Goal: Task Accomplishment & Management: Complete application form

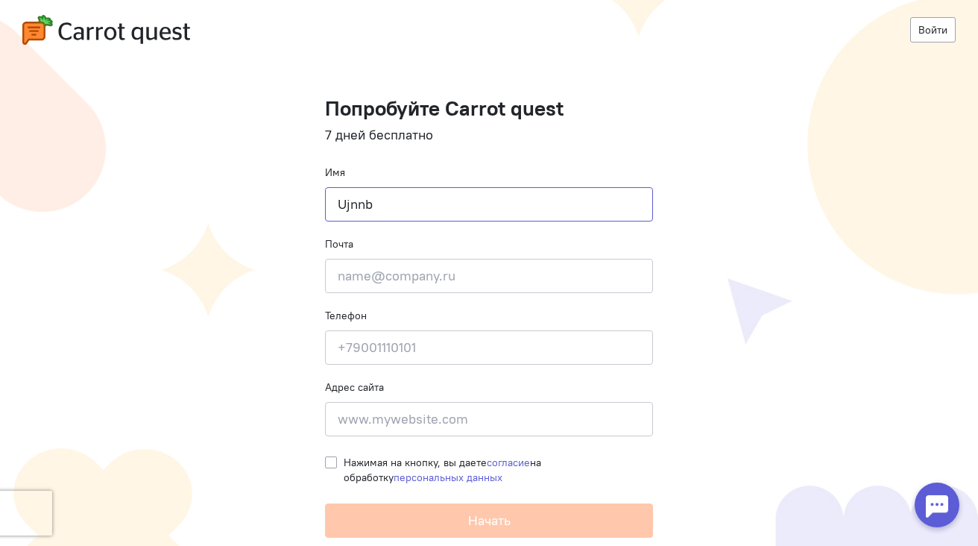
click at [453, 206] on input "Ujnnb" at bounding box center [489, 204] width 328 height 34
paste input "Готти"
type input "Готти"
click at [413, 285] on input "email" at bounding box center [489, 276] width 328 height 34
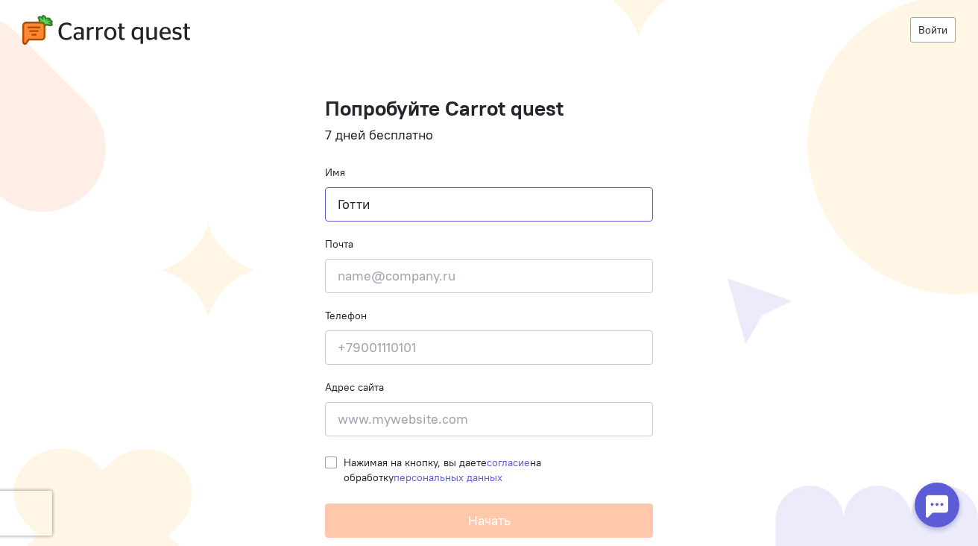
click at [410, 211] on input "Готти" at bounding box center [489, 204] width 328 height 34
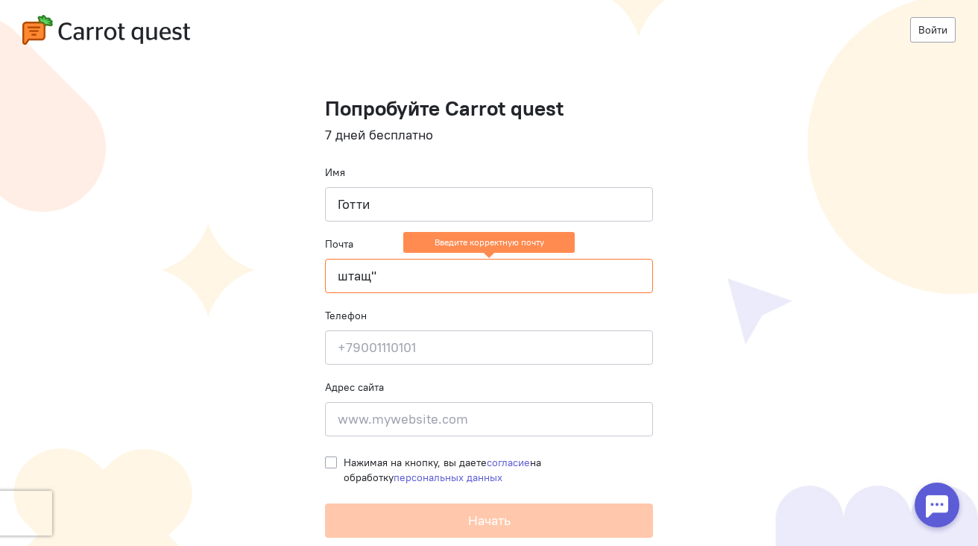
paste input "info@"
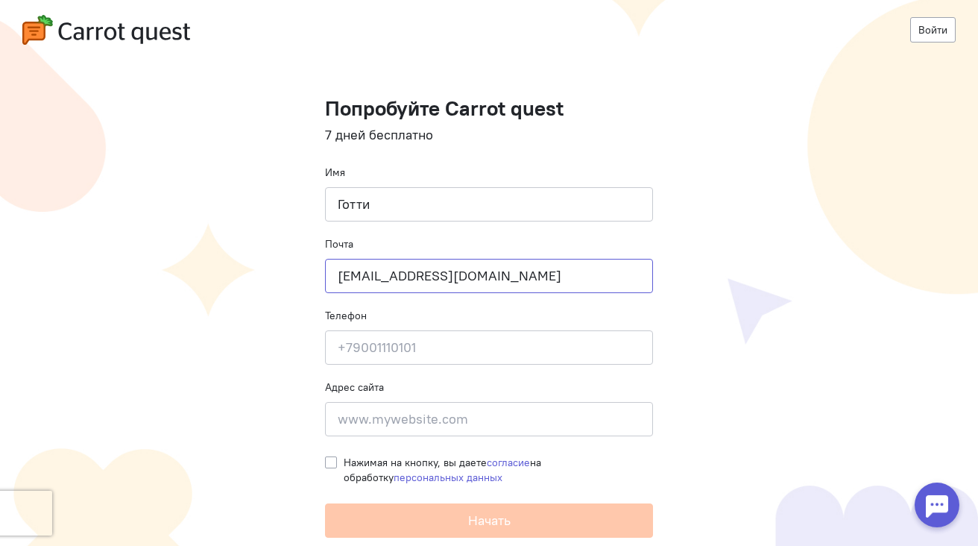
type input "[EMAIL_ADDRESS][DOMAIN_NAME]"
type input "9995555593"
click at [399, 405] on input at bounding box center [489, 419] width 328 height 34
type input "gptfox.io"
click at [344, 460] on label "Нажимая на кнопку, вы даете согласие на обработку персональных данных" at bounding box center [498, 470] width 309 height 30
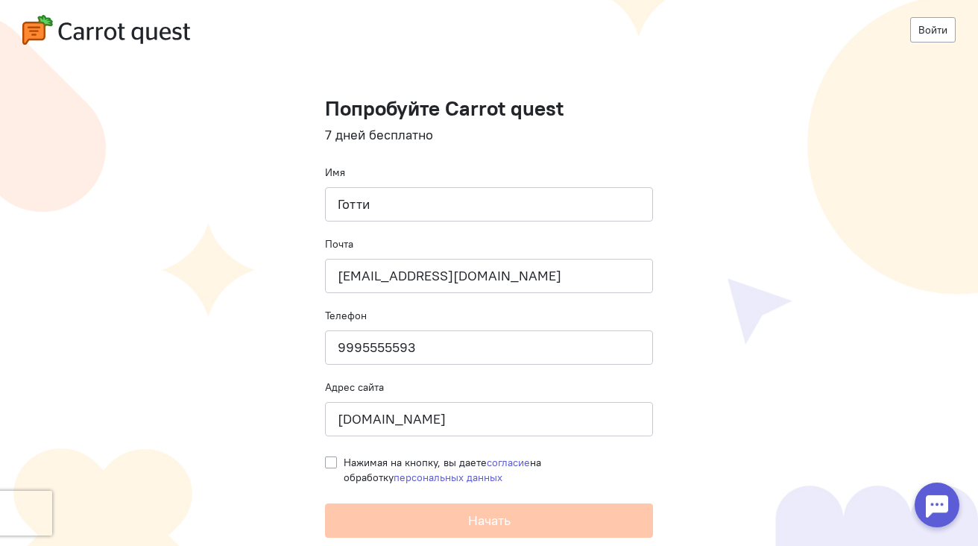
click at [326, 460] on input "Нажимая на кнопку, вы даете согласие на обработку персональных данных" at bounding box center [331, 461] width 12 height 13
checkbox input "true"
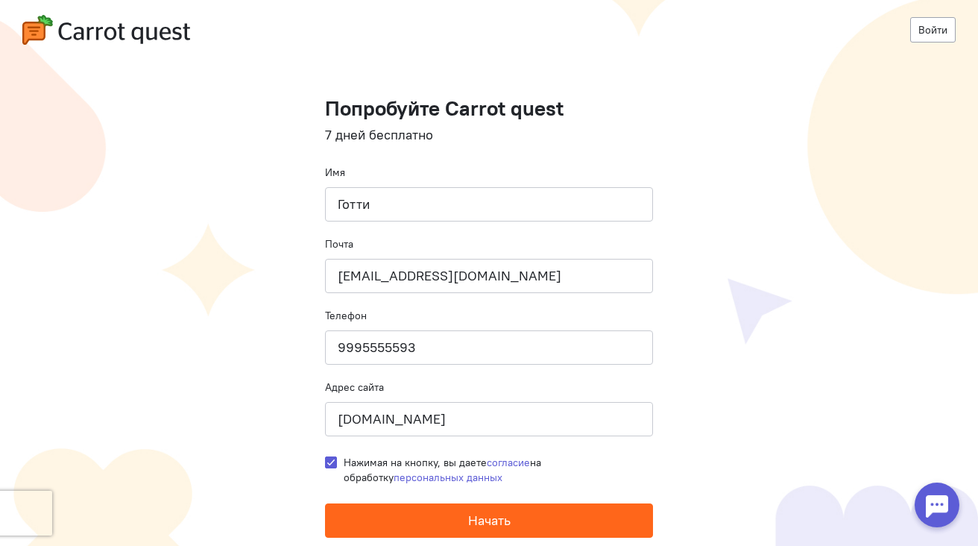
click at [417, 507] on button "Начать" at bounding box center [489, 520] width 328 height 34
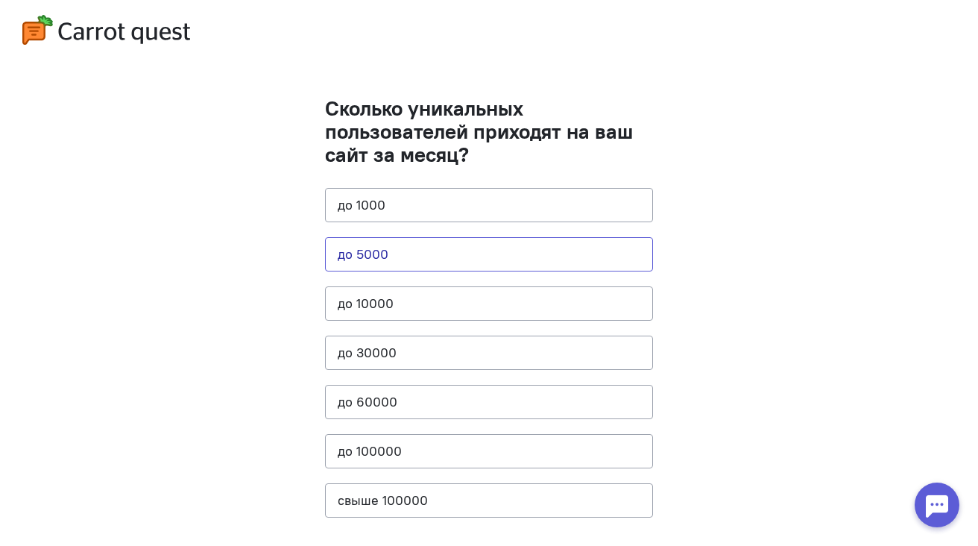
click at [426, 245] on button "до 5000" at bounding box center [489, 254] width 328 height 34
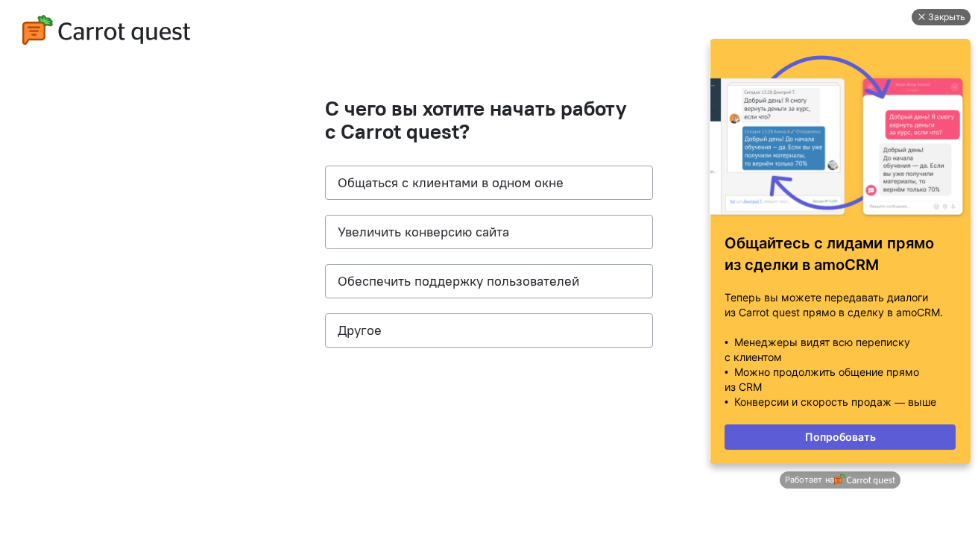
click at [927, 13] on div "Закрыть" at bounding box center [941, 17] width 59 height 16
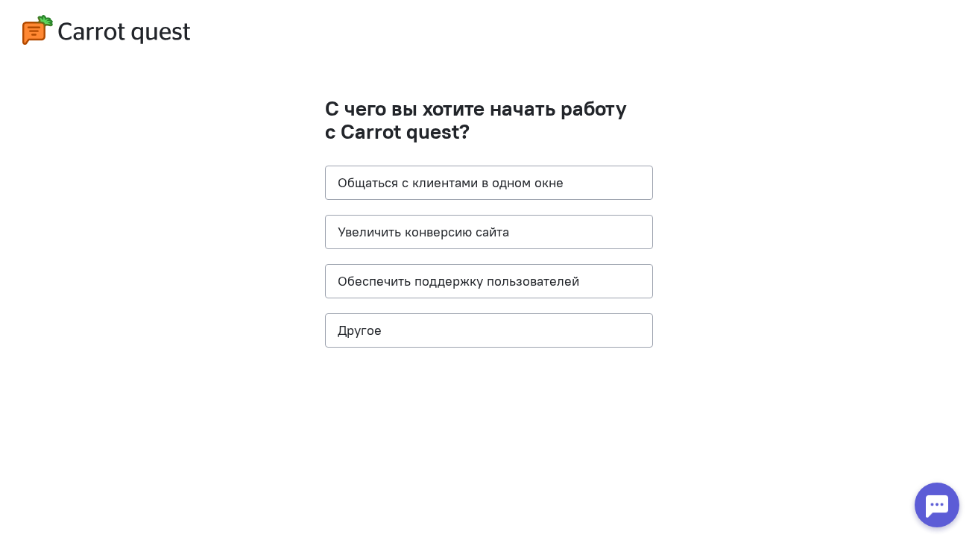
click at [440, 199] on cq-question "С чего вы хотите начать работу с Carrot quest? Общаться с клиентами в одном окн…" at bounding box center [489, 229] width 328 height 265
click at [451, 191] on button "Общаться с клиентами в одном окне" at bounding box center [489, 182] width 328 height 34
click at [453, 224] on button "Увеличить конверсию сайта" at bounding box center [489, 232] width 328 height 34
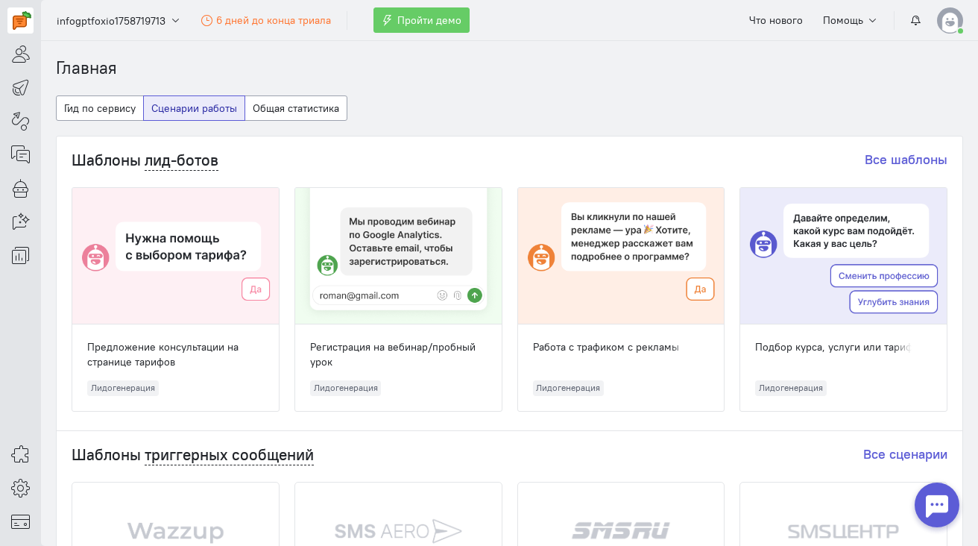
click at [942, 16] on img at bounding box center [950, 20] width 26 height 26
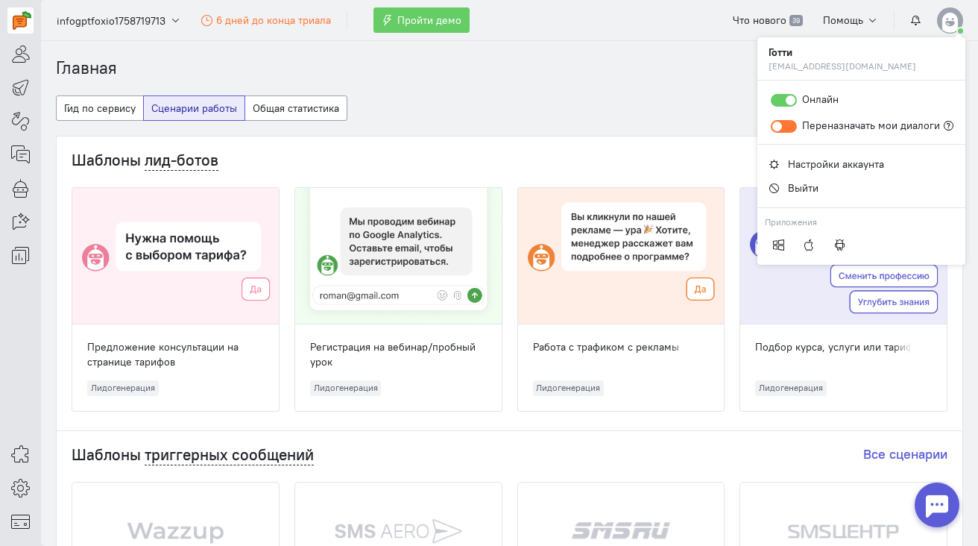
click at [671, 74] on ol "Главная" at bounding box center [509, 68] width 907 height 25
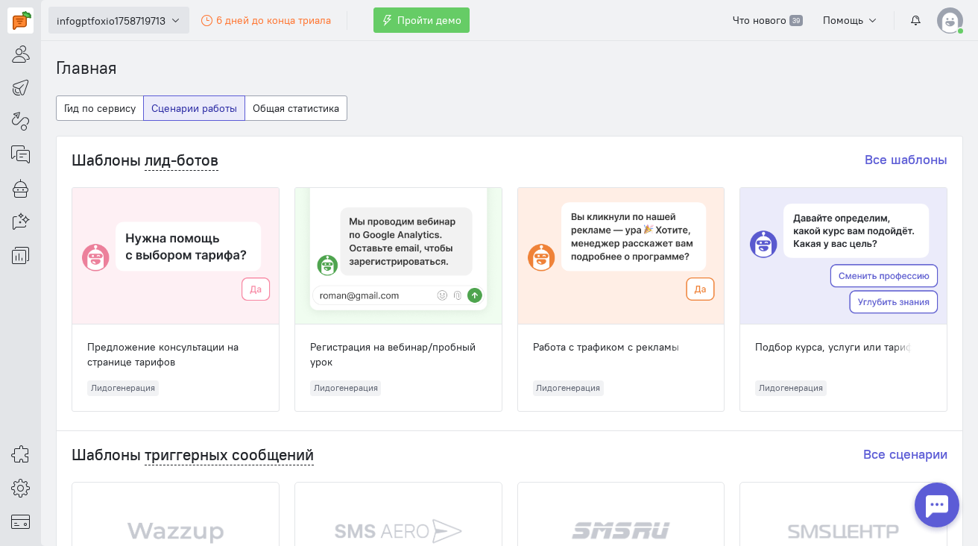
click at [110, 15] on span "infogptfoxio1758719713" at bounding box center [111, 20] width 109 height 15
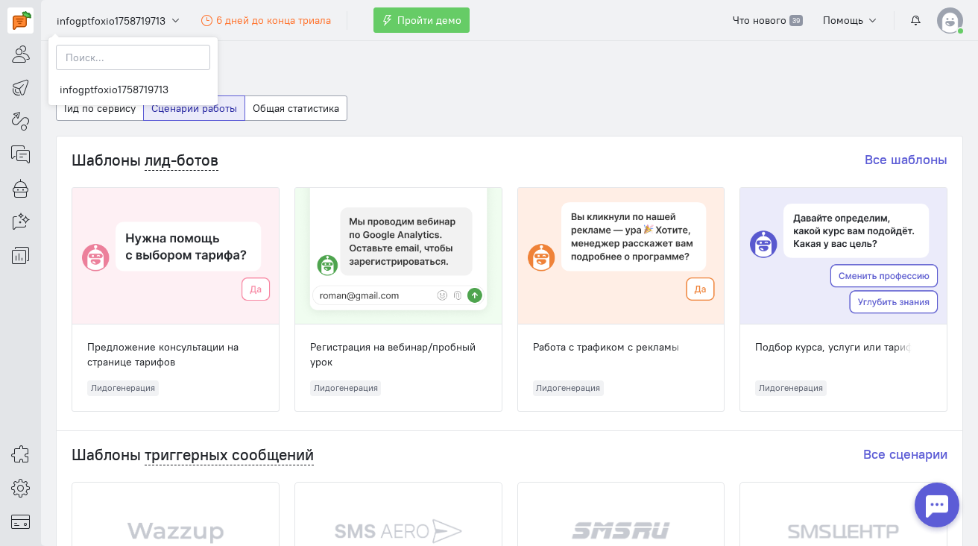
click at [253, 65] on ol "Главная" at bounding box center [509, 68] width 907 height 25
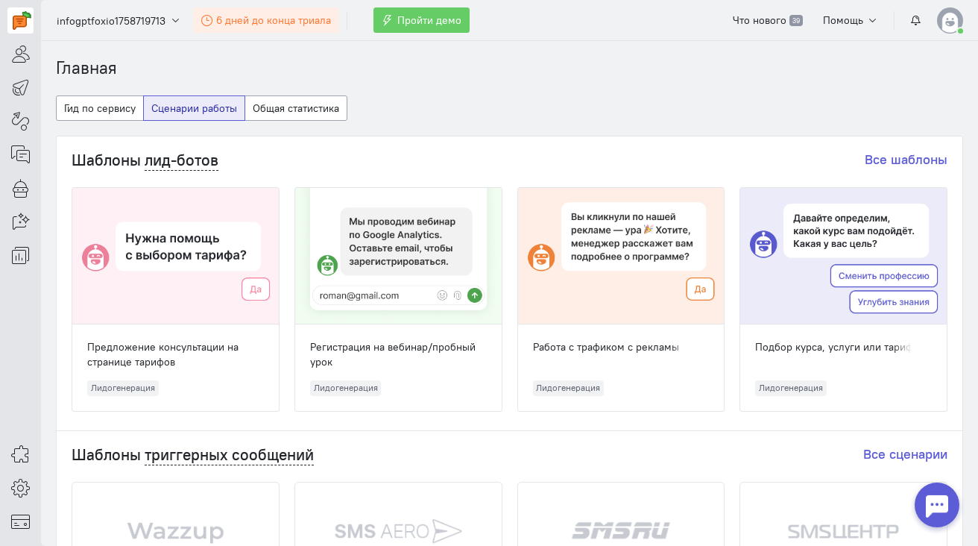
click at [249, 28] on link "6 дней до конца триала" at bounding box center [266, 19] width 147 height 25
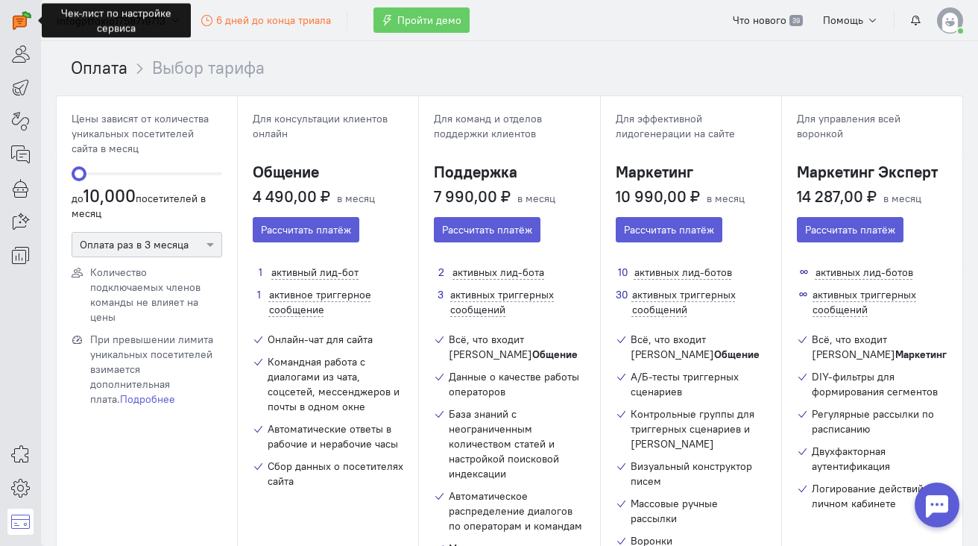
click at [359, 74] on ol "Оплата Выбор тарифа" at bounding box center [517, 68] width 892 height 25
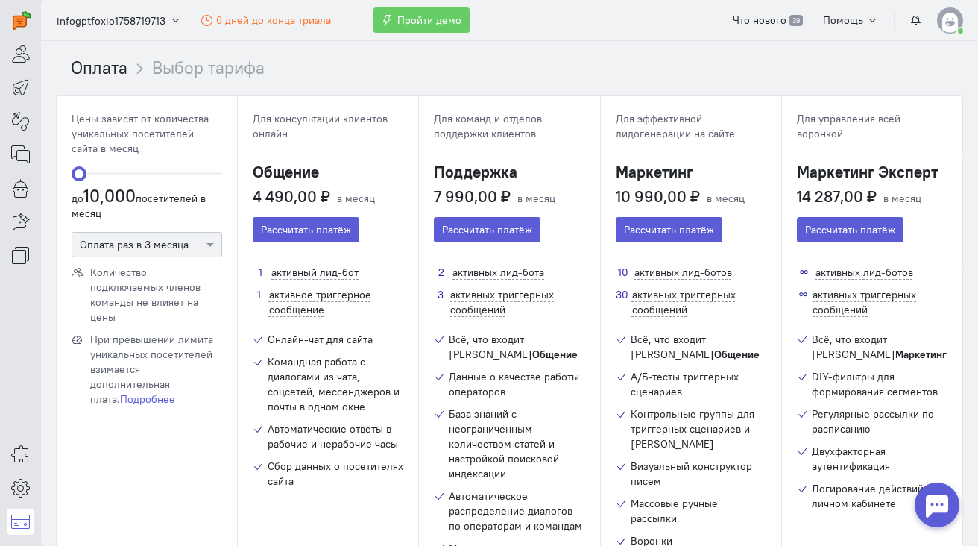
click at [99, 34] on cq-header "infogptfoxio1758719713 6 дней до конца триала Пройти демо Что нового 39 Помощь" at bounding box center [509, 20] width 937 height 41
click at [101, 31] on button "infogptfoxio1758719713" at bounding box center [118, 20] width 141 height 27
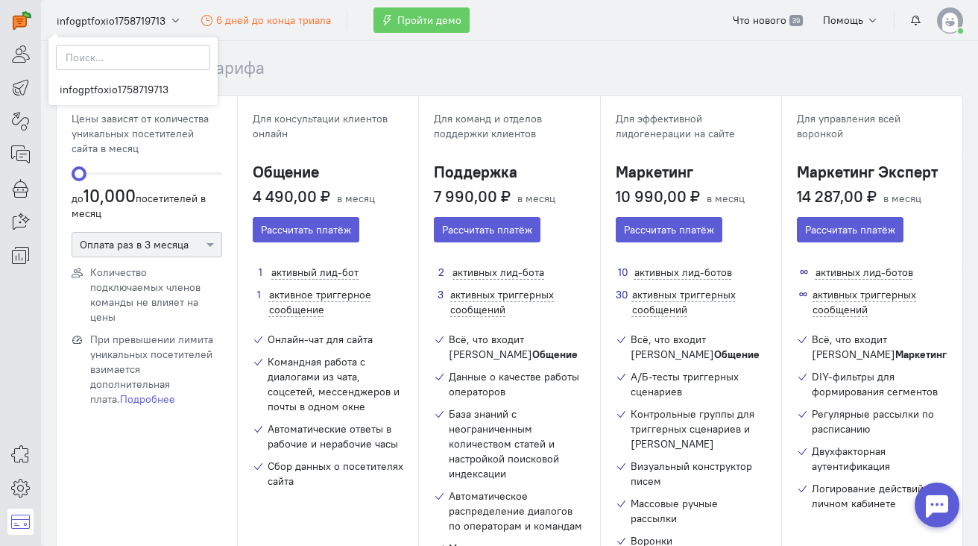
click at [337, 73] on ol "Оплата Выбор тарифа" at bounding box center [517, 68] width 892 height 25
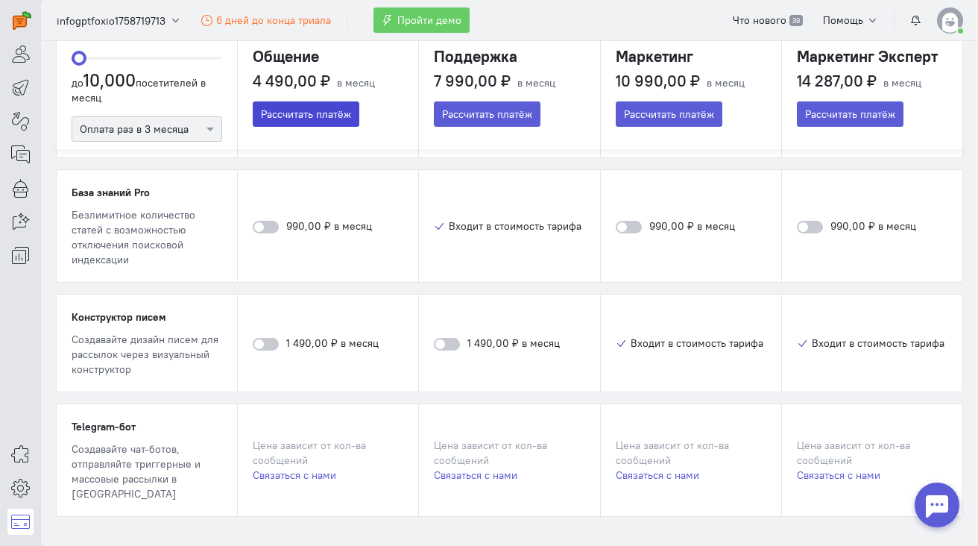
scroll to position [1076, 0]
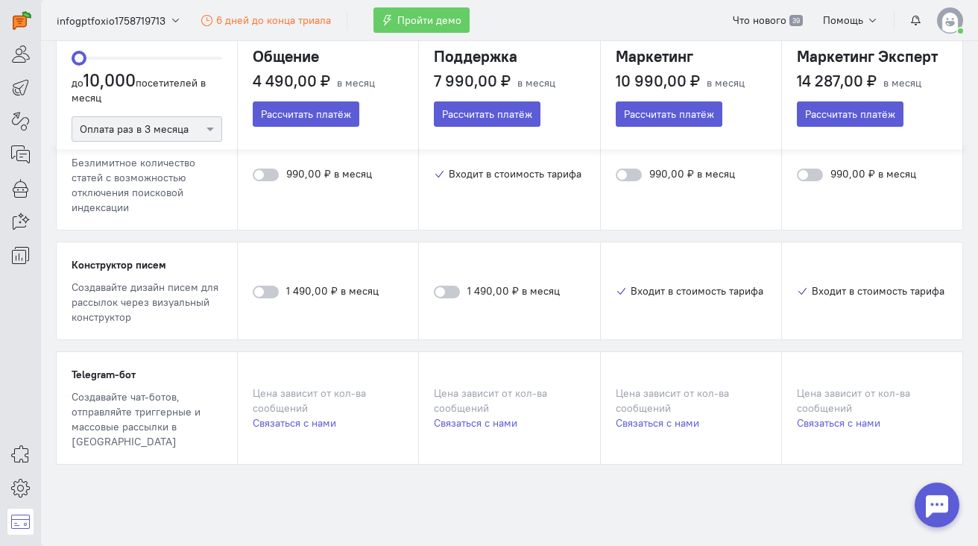
click at [22, 101] on div at bounding box center [20, 134] width 41 height 268
click at [21, 98] on link at bounding box center [20, 88] width 26 height 26
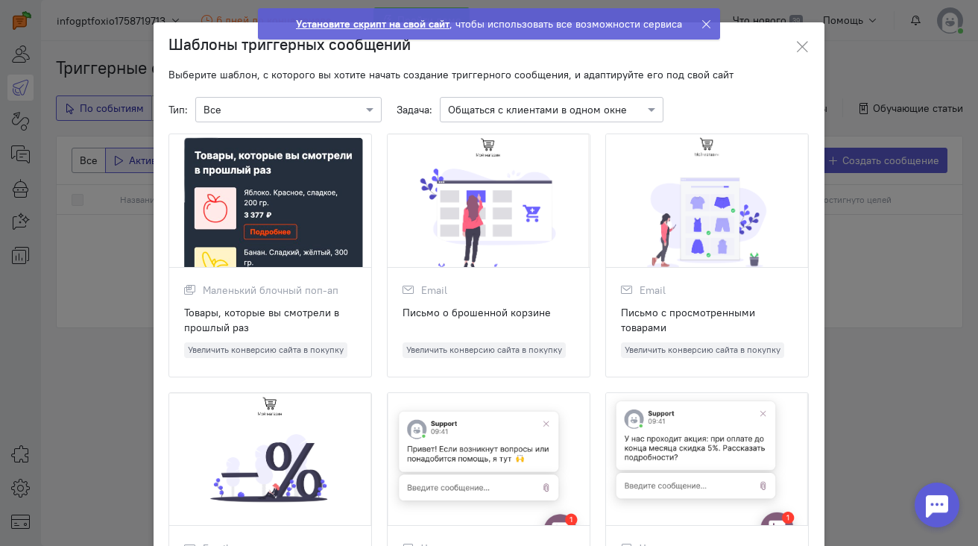
drag, startPoint x: 798, startPoint y: 45, endPoint x: 786, endPoint y: 57, distance: 16.9
click at [798, 45] on icon at bounding box center [802, 47] width 15 height 15
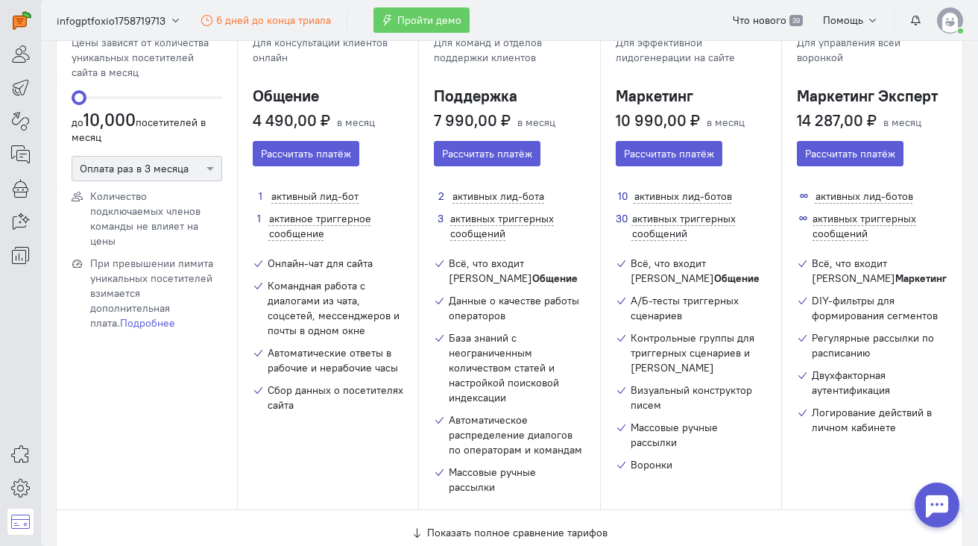
scroll to position [57, 0]
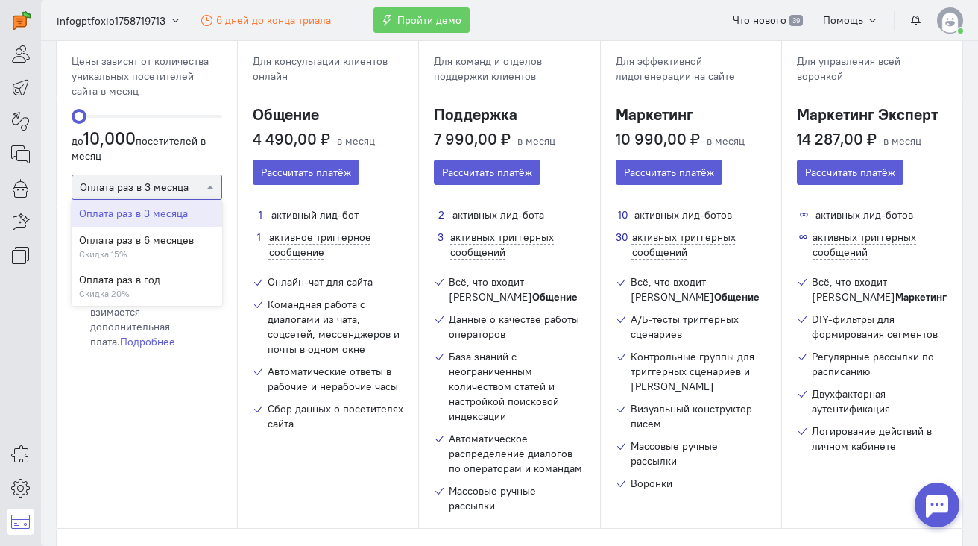
click at [158, 189] on div at bounding box center [146, 186] width 149 height 15
click at [185, 163] on div "10000 до 10,000 посетителей в месяц Оплата раз в 3 месяца Оплата раз в 3 месяца…" at bounding box center [147, 152] width 180 height 109
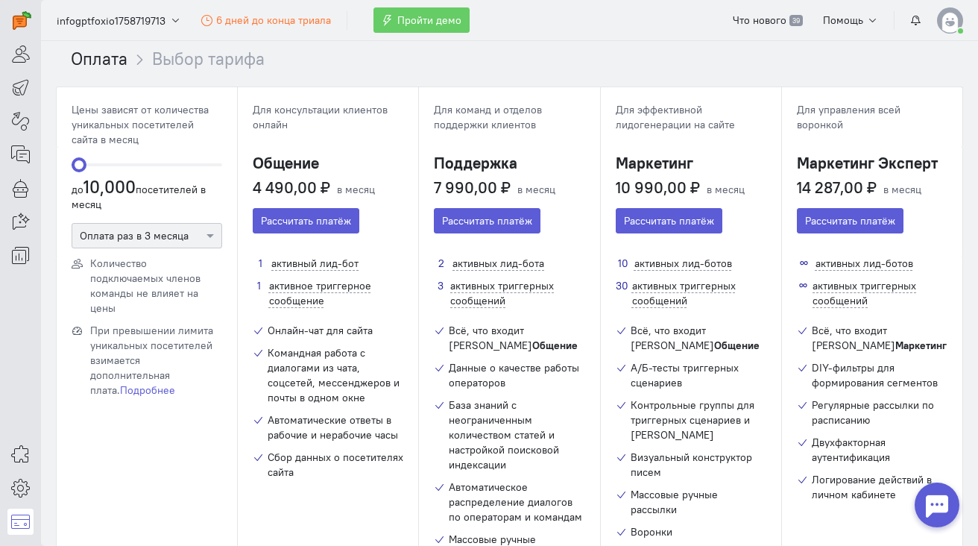
scroll to position [259, 0]
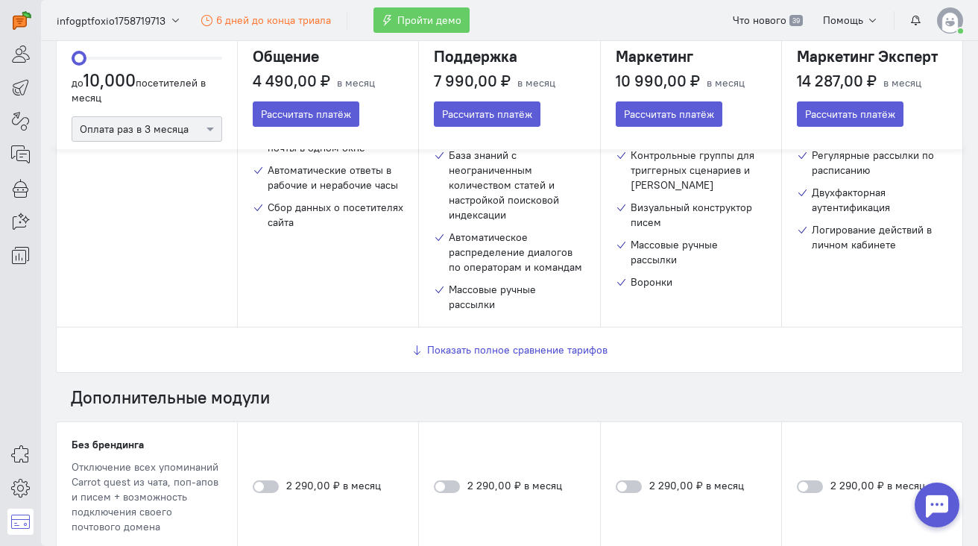
click at [496, 343] on span "Показать полное сравнение тарифов" at bounding box center [517, 349] width 180 height 13
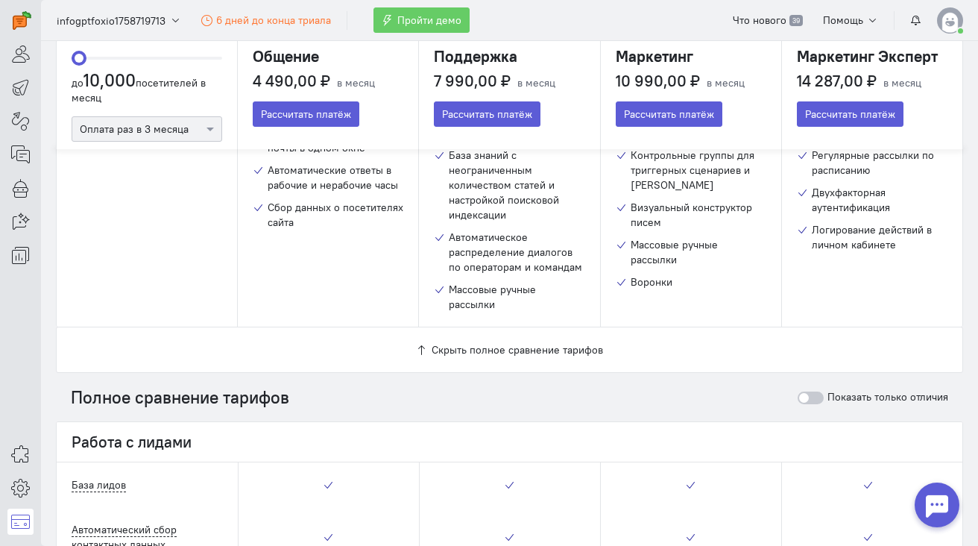
click at [488, 282] on div "Массовые ручные рассылки" at bounding box center [517, 297] width 136 height 30
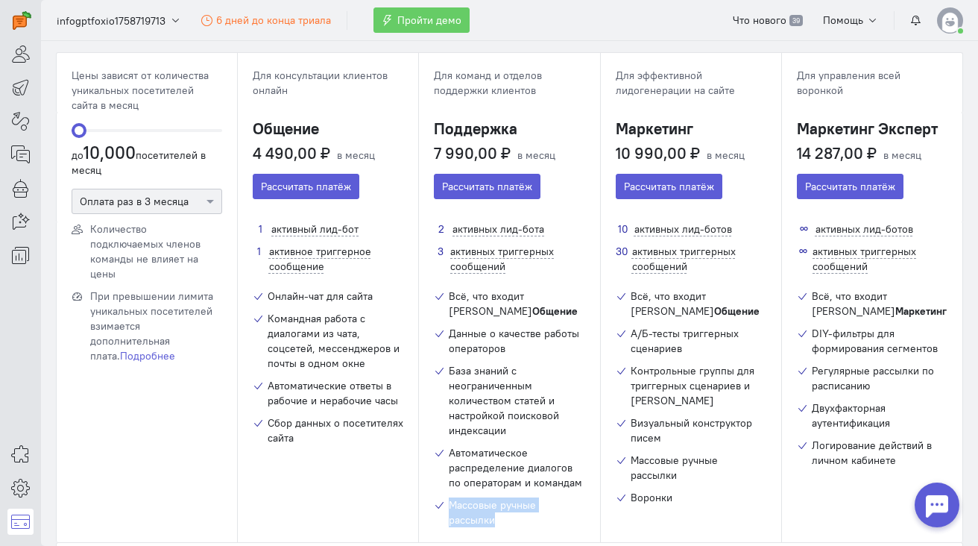
drag, startPoint x: 505, startPoint y: 504, endPoint x: 432, endPoint y: 488, distance: 74.1
click at [434, 497] on div "Массовые ручные рассылки" at bounding box center [509, 512] width 151 height 30
click at [474, 481] on div "Всё, что входит в Общение Данные о качестве работы операторов База знаний с нео…" at bounding box center [509, 408] width 151 height 239
click at [438, 77] on span "Для команд и отделов поддержки клиентов" at bounding box center [488, 83] width 108 height 28
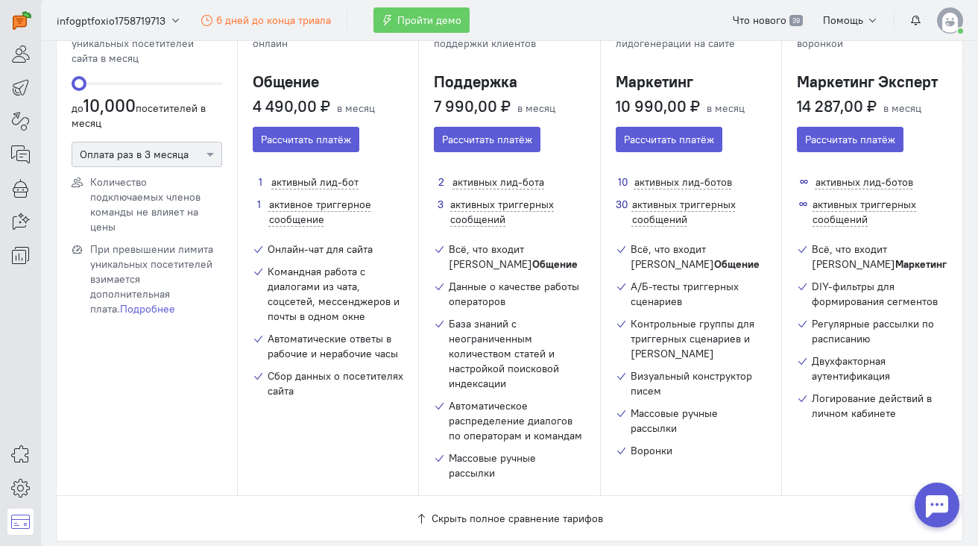
scroll to position [139, 0]
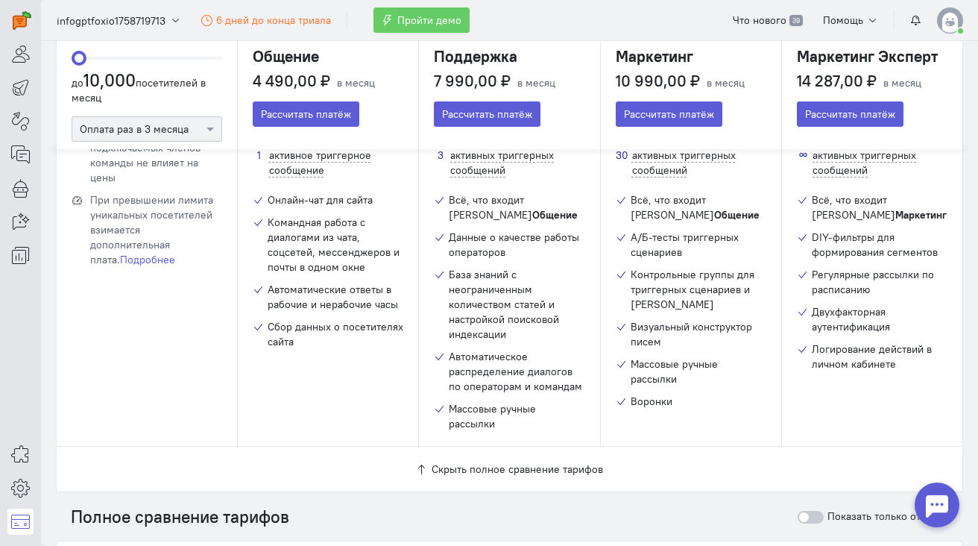
click at [678, 335] on div "Всё, что входит в Общение А/Б-тесты триггерных сценариев Контрольные группы для…" at bounding box center [691, 300] width 151 height 216
click at [523, 462] on span "Скрыть полное сравнение тарифов" at bounding box center [517, 468] width 171 height 13
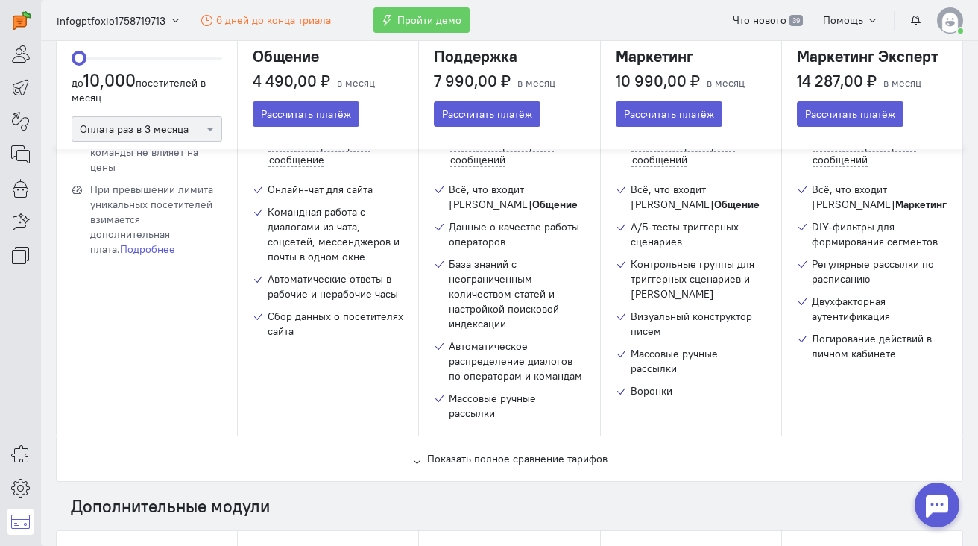
scroll to position [65, 0]
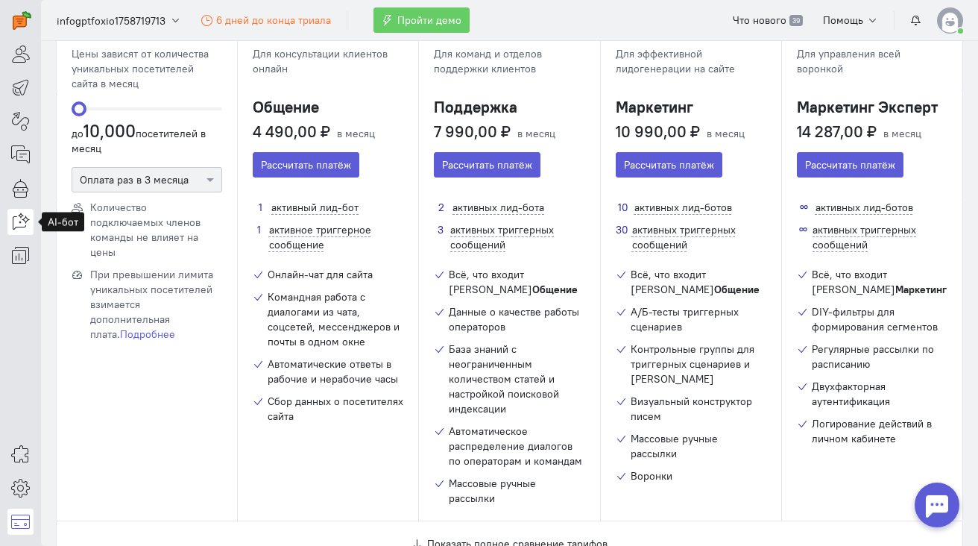
click at [16, 221] on icon at bounding box center [20, 221] width 19 height 18
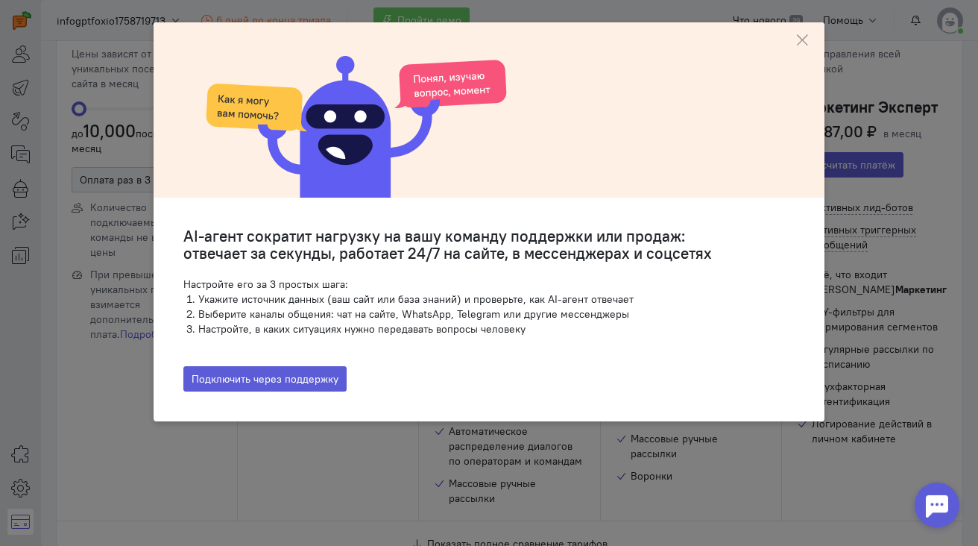
click at [316, 423] on ngb-modal-window "AI-агент сократит нагрузку на вашу команду поддержки или продаж: отвечает за се…" at bounding box center [489, 273] width 978 height 546
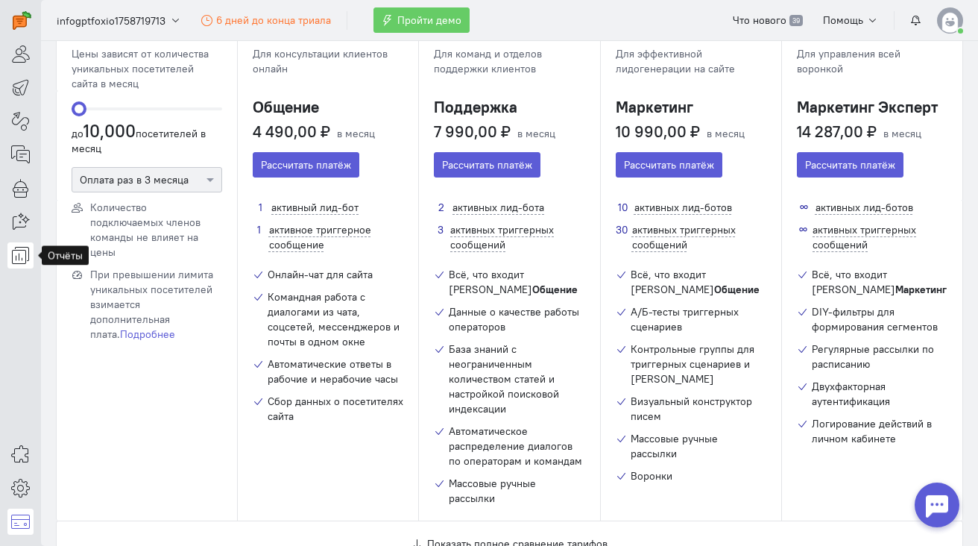
click at [21, 259] on icon at bounding box center [20, 255] width 19 height 18
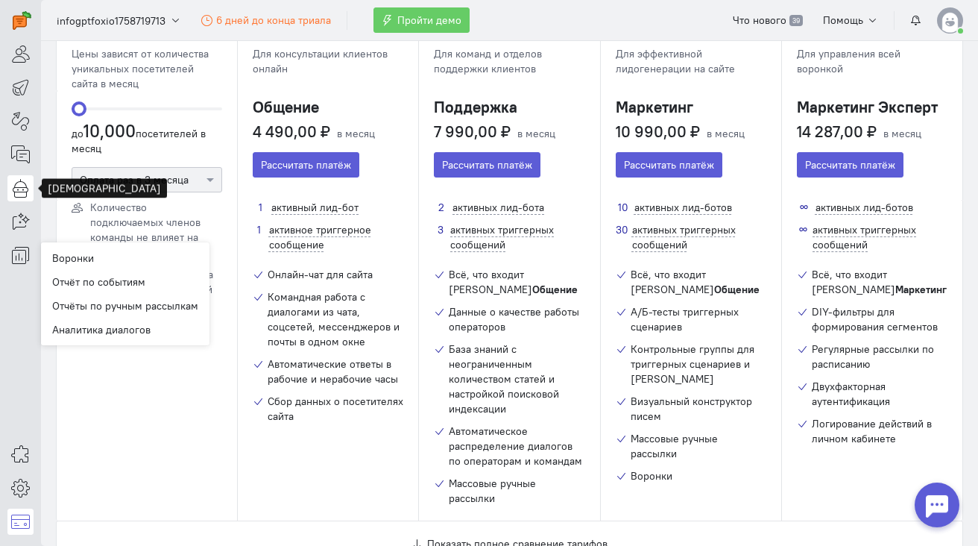
click at [24, 179] on icon at bounding box center [20, 188] width 19 height 18
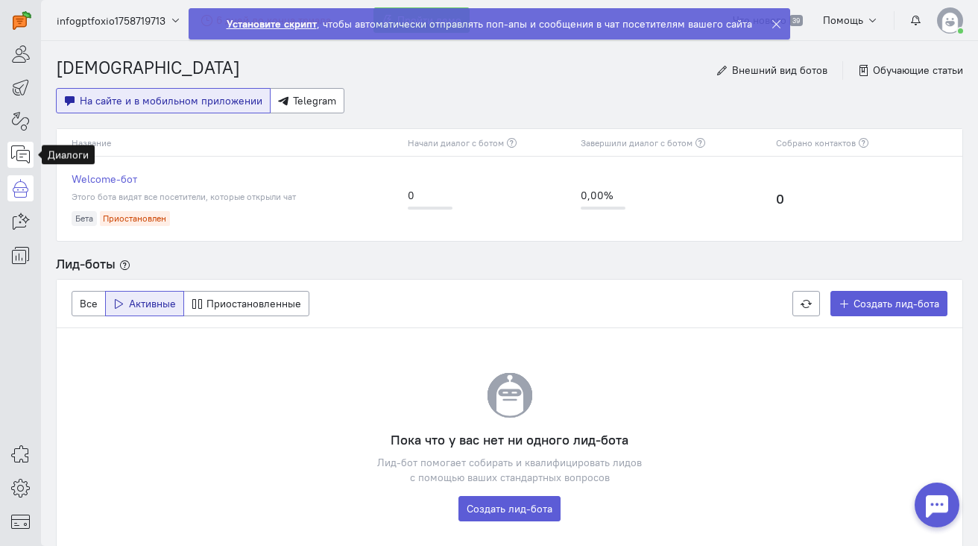
click at [25, 151] on icon at bounding box center [20, 154] width 19 height 18
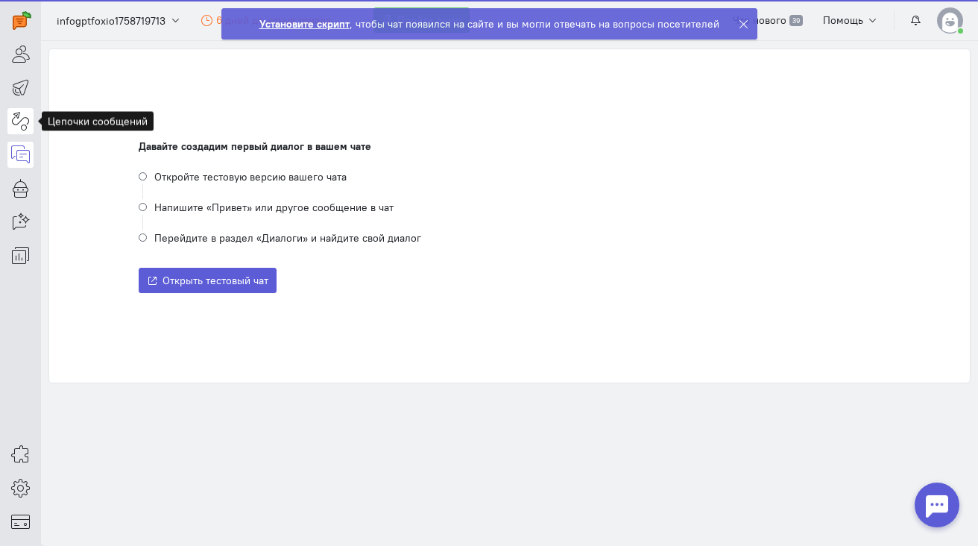
click at [25, 121] on icon at bounding box center [20, 121] width 19 height 18
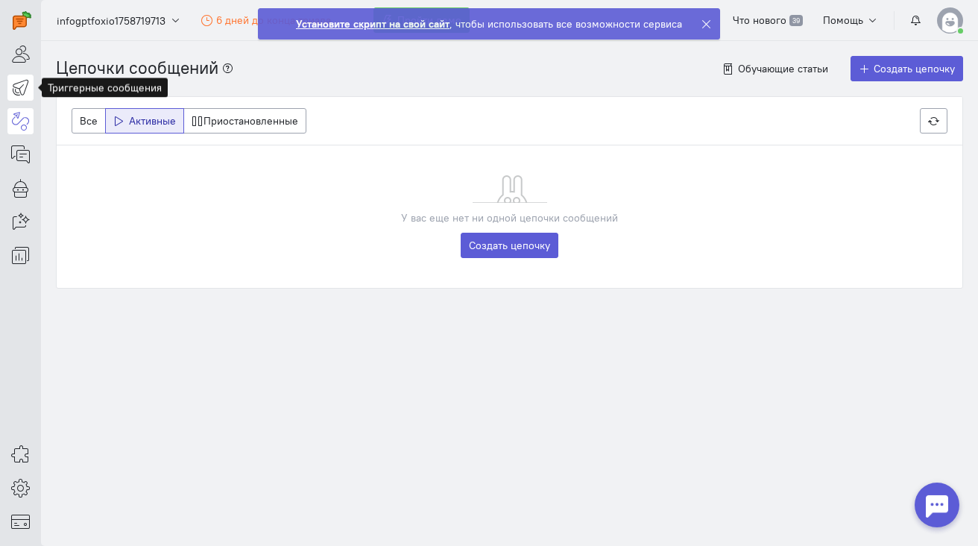
click at [16, 81] on icon at bounding box center [20, 87] width 19 height 18
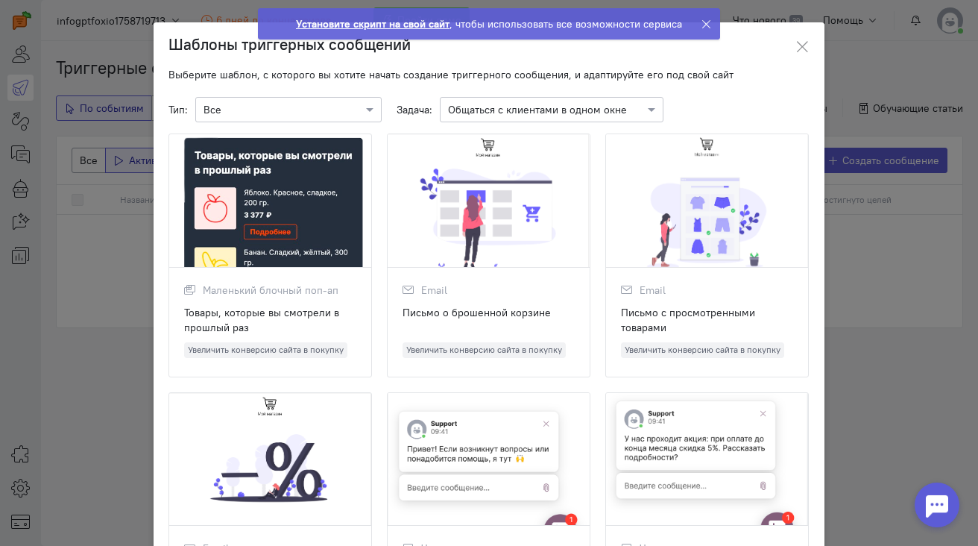
click at [19, 72] on ngb-modal-window "Шаблоны триггерных сообщений Выберите шаблон, с которого вы хотите начать созда…" at bounding box center [489, 273] width 978 height 546
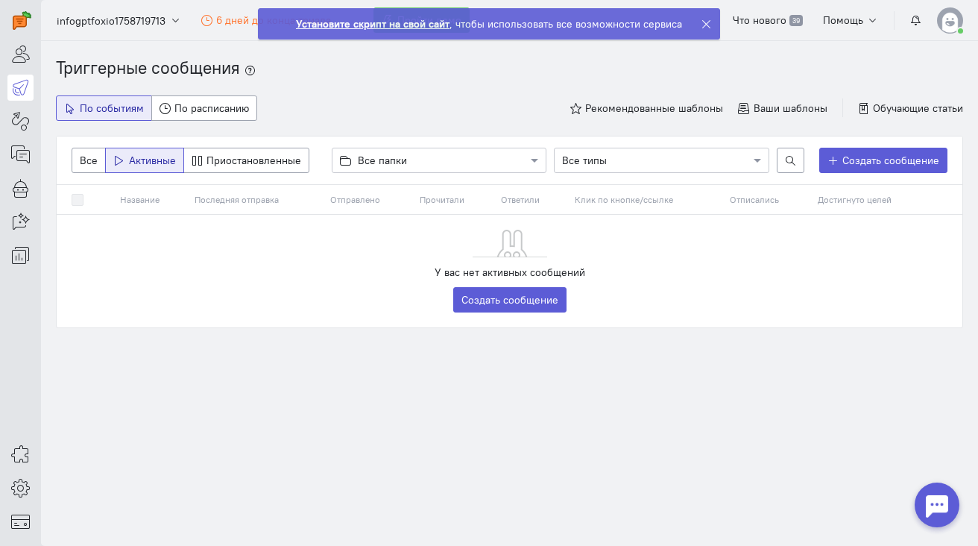
click at [22, 104] on div at bounding box center [20, 134] width 41 height 268
click at [24, 92] on icon at bounding box center [20, 87] width 19 height 18
click at [28, 57] on icon at bounding box center [20, 54] width 19 height 18
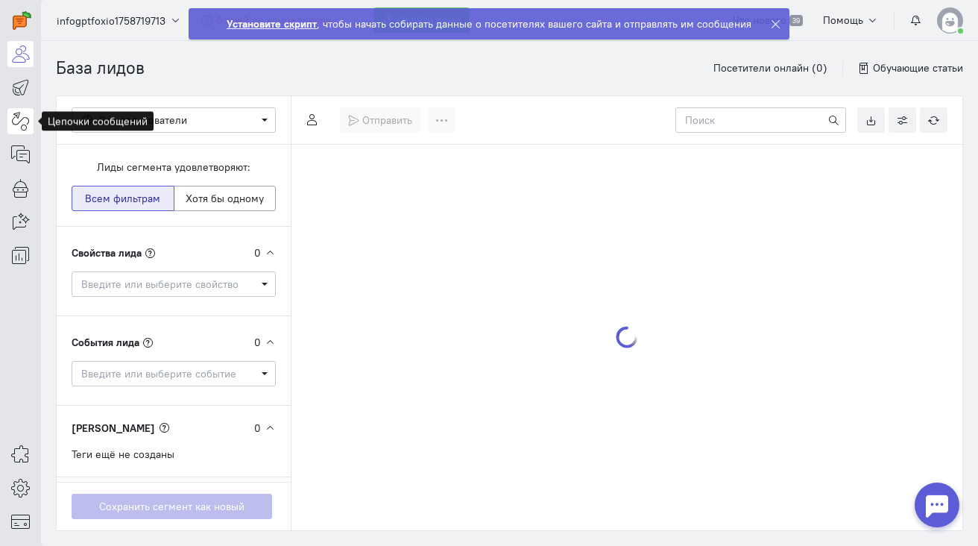
click at [22, 123] on icon at bounding box center [20, 121] width 19 height 18
